Goal: Information Seeking & Learning: Learn about a topic

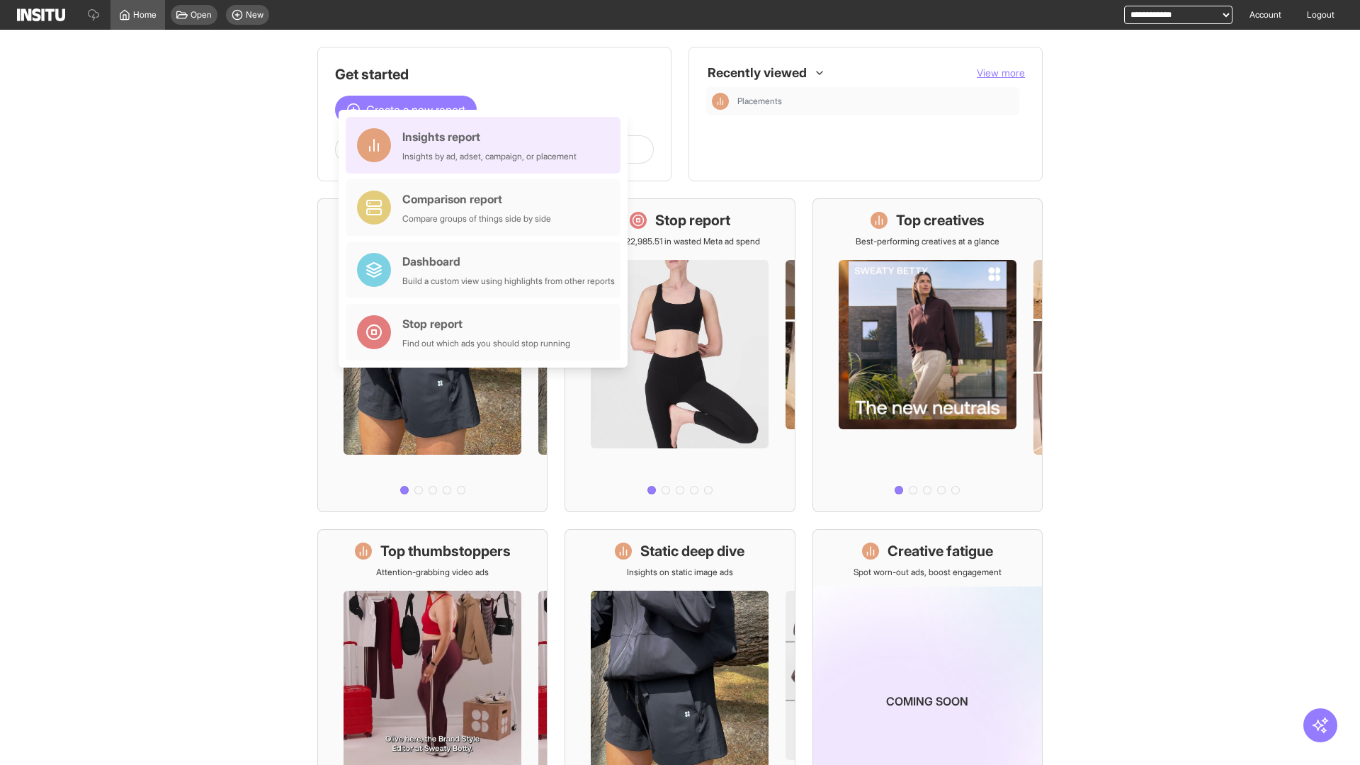
click at [487, 145] on div "Insights report Insights by ad, adset, campaign, or placement" at bounding box center [489, 145] width 174 height 34
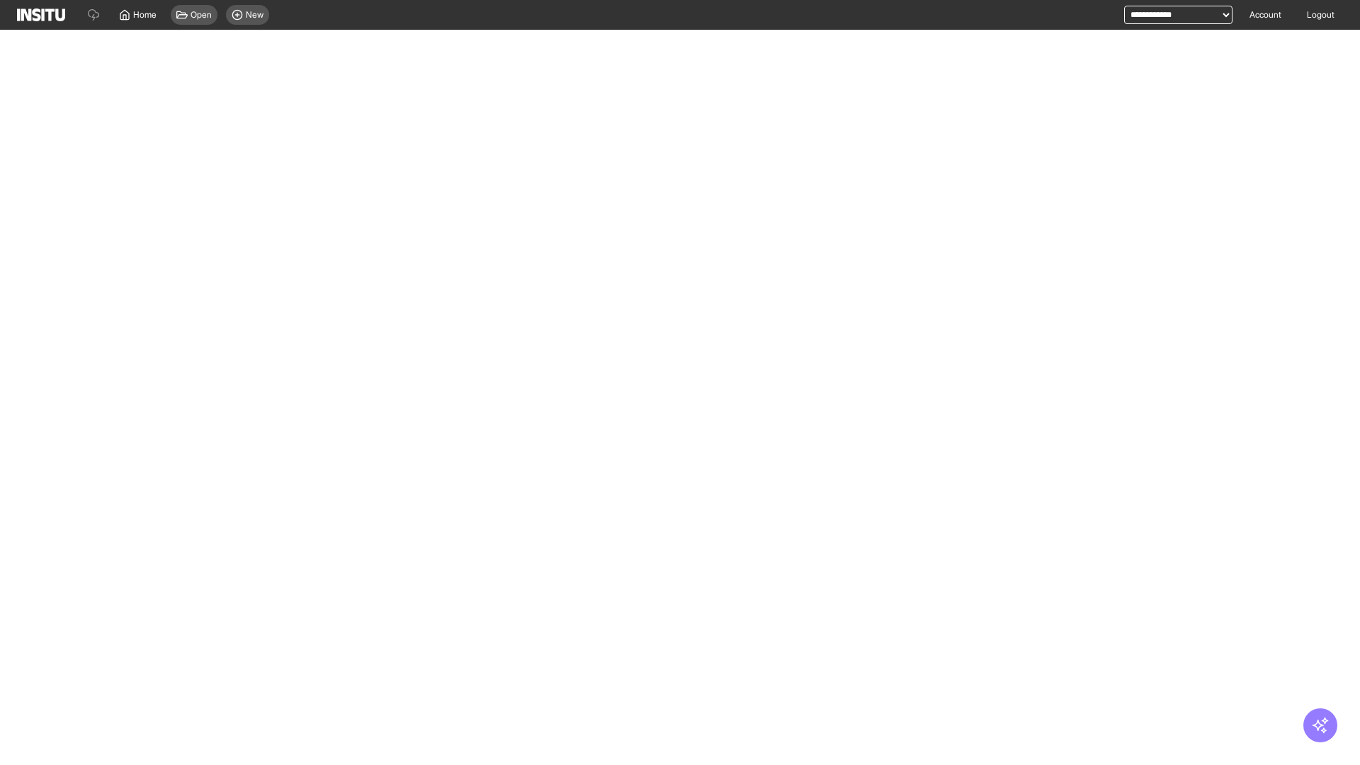
select select "**"
